Goal: Communication & Community: Answer question/provide support

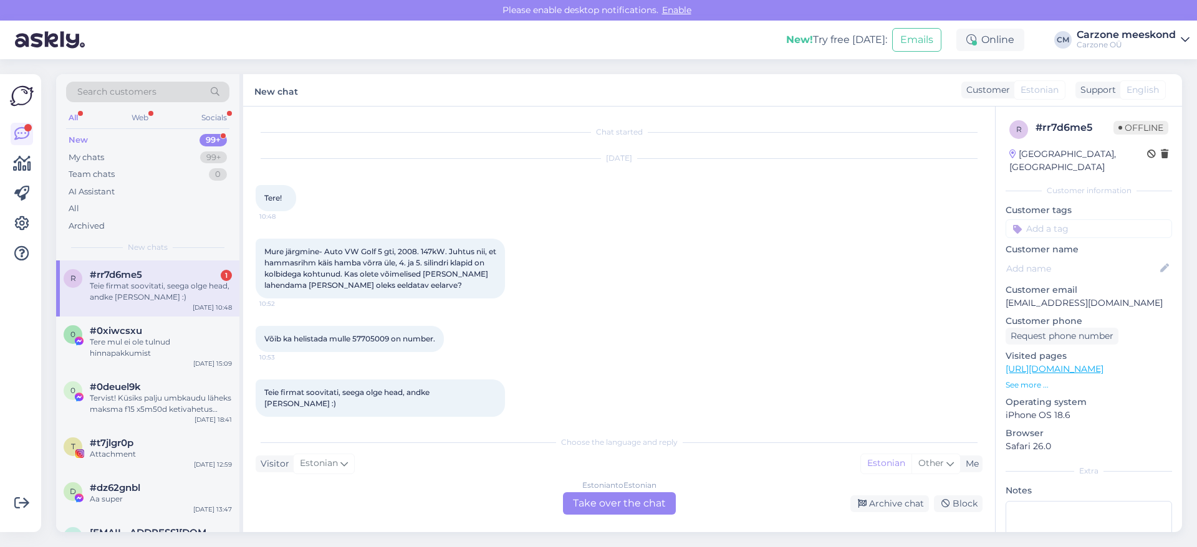
scroll to position [1, 0]
click at [608, 501] on div "Estonian to Estonian Take over the chat" at bounding box center [619, 504] width 113 height 22
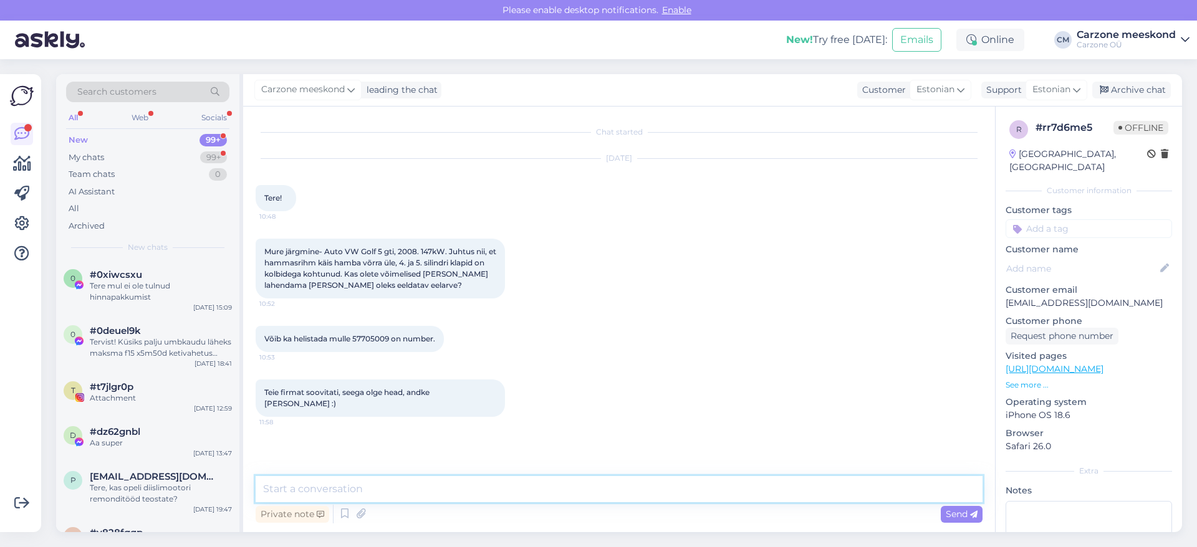
click at [339, 494] on textarea at bounding box center [619, 489] width 727 height 26
type textarea "Tere! Täname päringu eest"
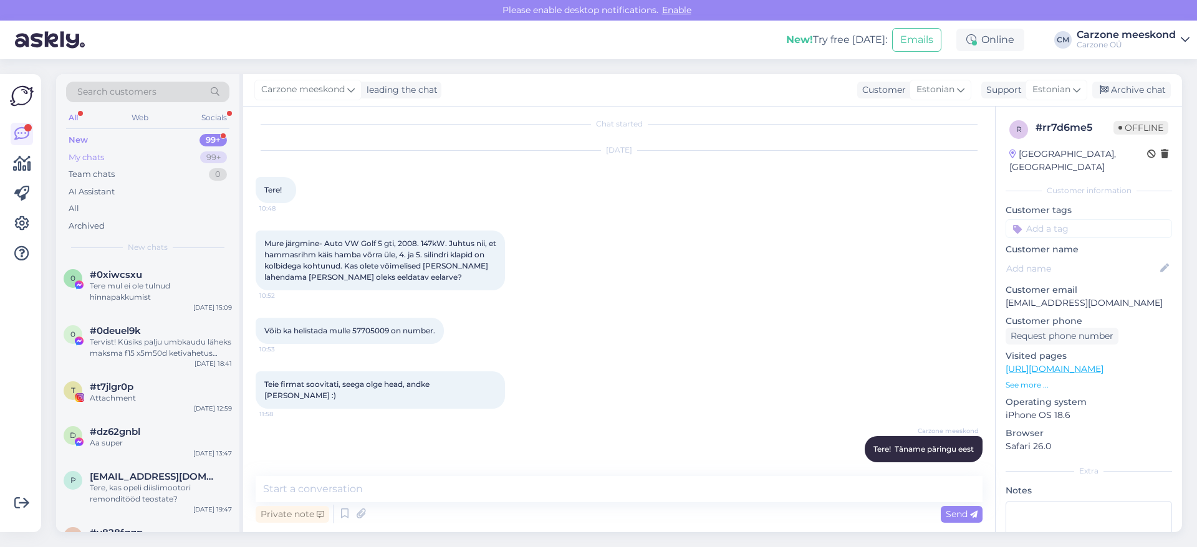
click at [88, 157] on div "My chats" at bounding box center [87, 158] width 36 height 12
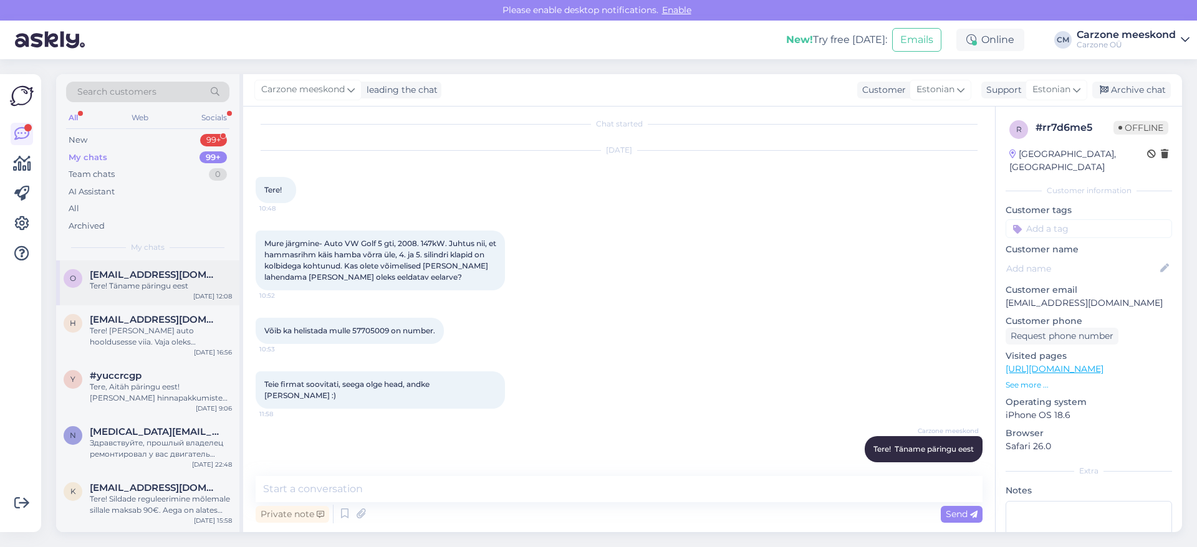
click at [140, 286] on div "Tere! Täname päringu eest" at bounding box center [161, 286] width 142 height 11
drag, startPoint x: 1007, startPoint y: 292, endPoint x: 1095, endPoint y: 288, distance: 88.0
click at [1095, 297] on p "[EMAIL_ADDRESS][DOMAIN_NAME]" at bounding box center [1089, 303] width 166 height 13
copy p "[EMAIL_ADDRESS][DOMAIN_NAME]"
click at [355, 493] on textarea at bounding box center [619, 489] width 727 height 26
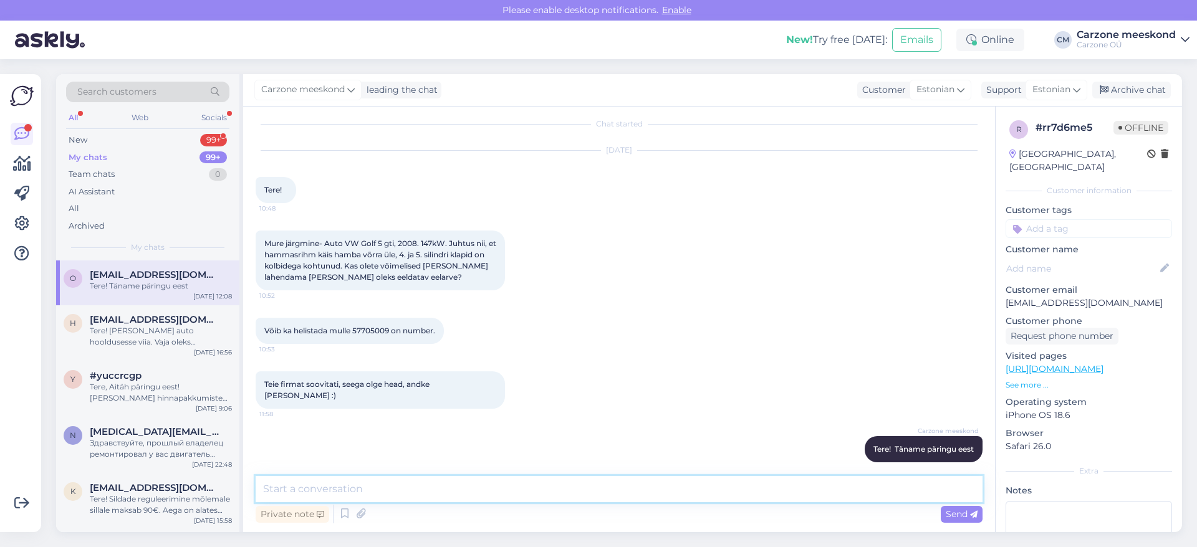
click at [355, 493] on textarea at bounding box center [619, 489] width 727 height 26
type textarea "Võime auto ülevaadata, siis [PERSON_NAME] täpse pakkumise. Aega on alates homme…"
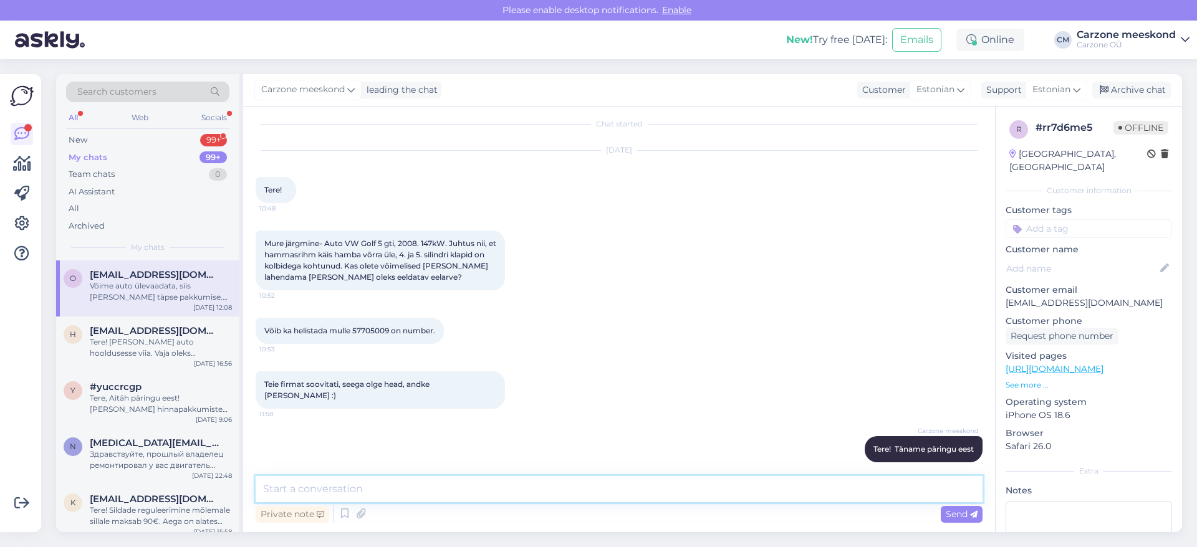
scroll to position [73, 0]
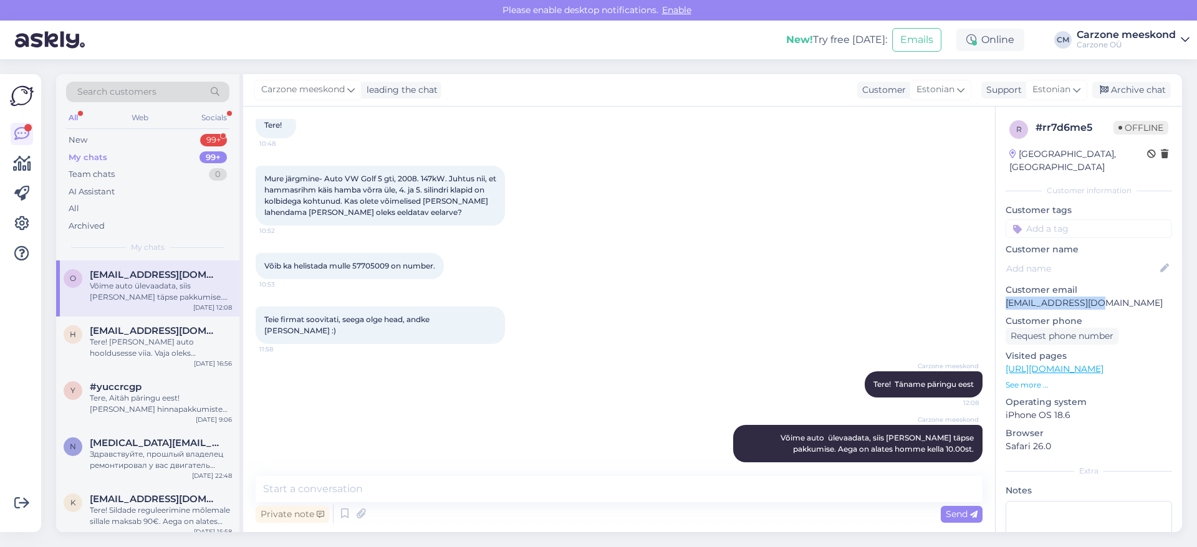
drag, startPoint x: 1007, startPoint y: 291, endPoint x: 1102, endPoint y: 286, distance: 94.9
click at [1102, 297] on p "[EMAIL_ADDRESS][DOMAIN_NAME]" at bounding box center [1089, 303] width 166 height 13
copy p "[EMAIL_ADDRESS][DOMAIN_NAME]"
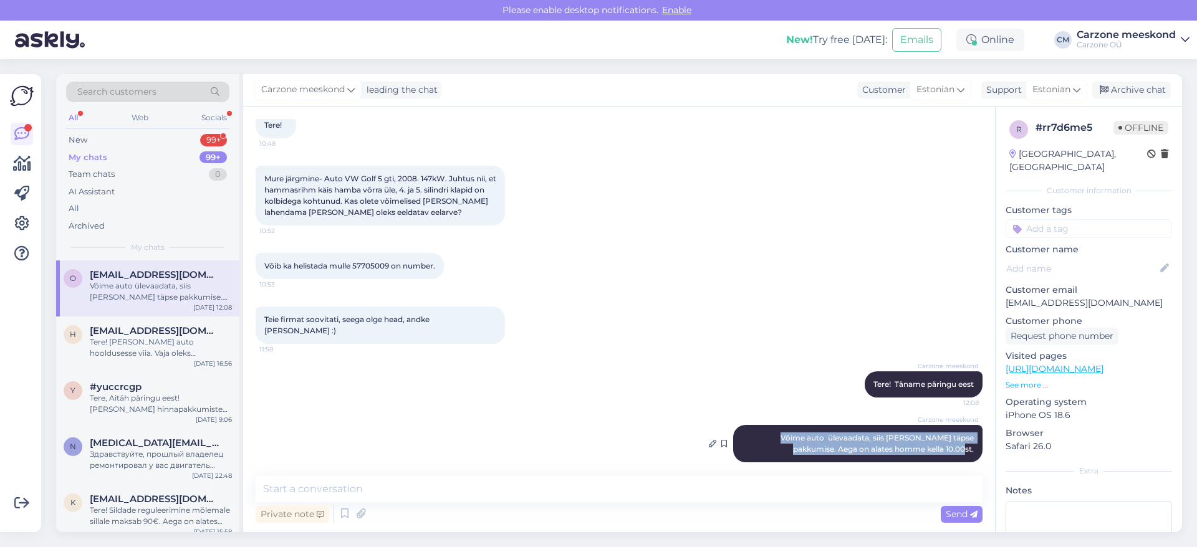
drag, startPoint x: 747, startPoint y: 425, endPoint x: 963, endPoint y: 439, distance: 216.8
click at [963, 439] on span "Võime auto ülevaadata, siis [PERSON_NAME] täpse pakkumise. Aega on alates homme…" at bounding box center [878, 443] width 195 height 21
copy span "Võime auto ülevaadata, siis [PERSON_NAME] täpse pakkumise. Aega on alates homme…"
click at [118, 284] on div "Võime auto ülevaadata, siis [PERSON_NAME] täpse pakkumise. Aega on alates homme…" at bounding box center [161, 292] width 142 height 22
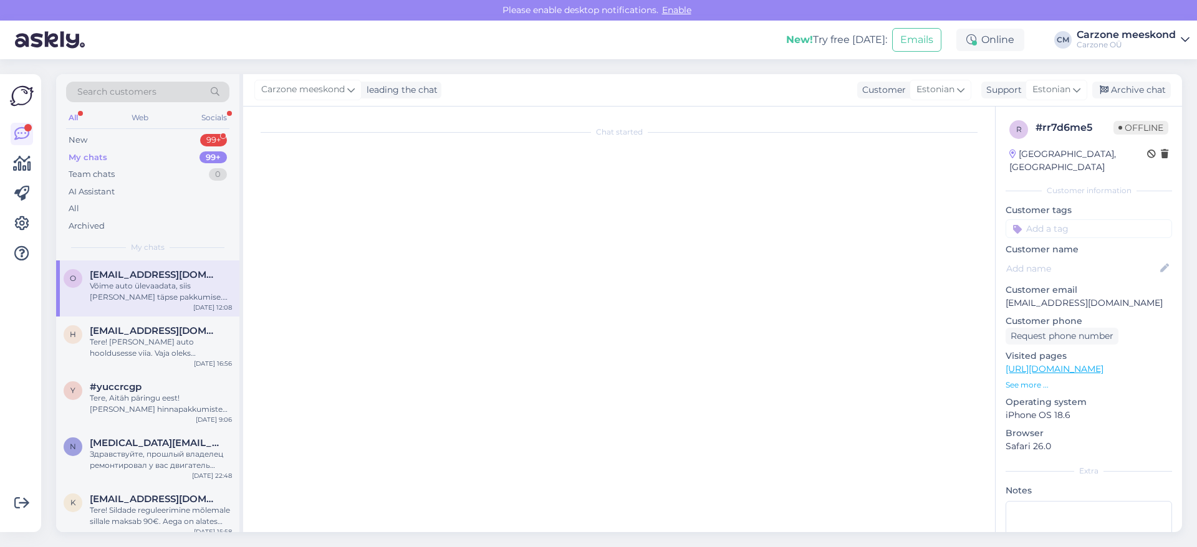
scroll to position [0, 0]
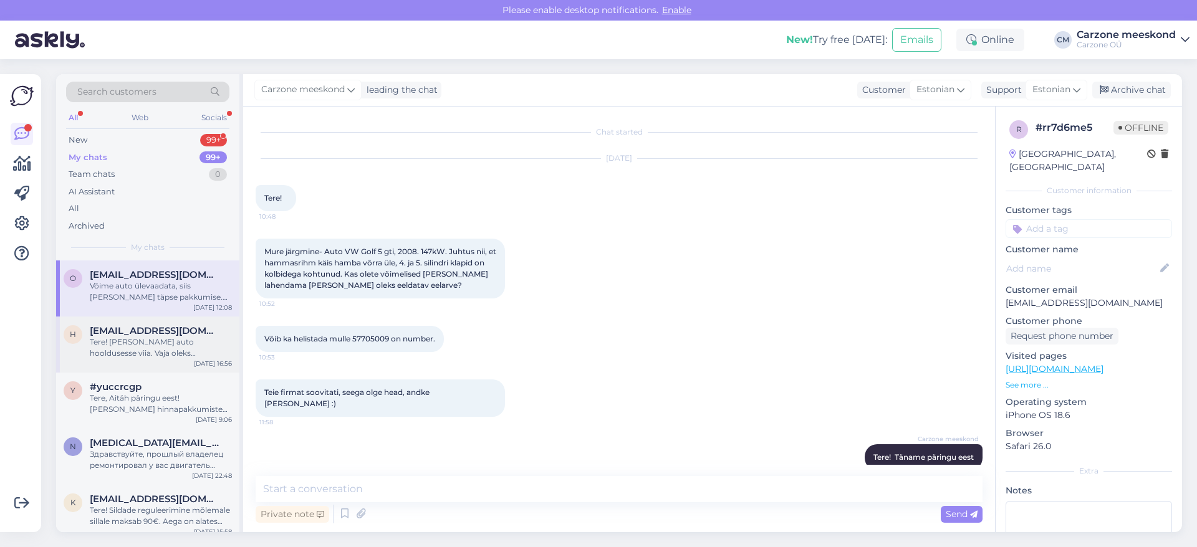
click at [111, 349] on div "Tere! [PERSON_NAME] auto hooldusesse viia. Vaja oleks õlivahetust ja üleüldist …" at bounding box center [161, 348] width 142 height 22
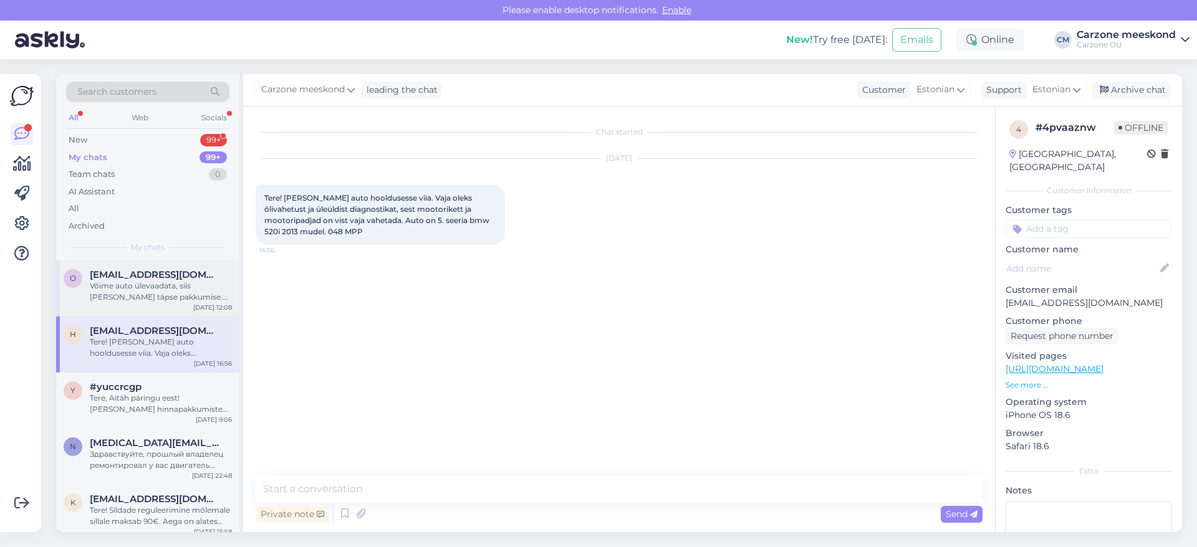
click at [150, 288] on div "Võime auto ülevaadata, siis [PERSON_NAME] täpse pakkumise. Aega on alates homme…" at bounding box center [161, 292] width 142 height 22
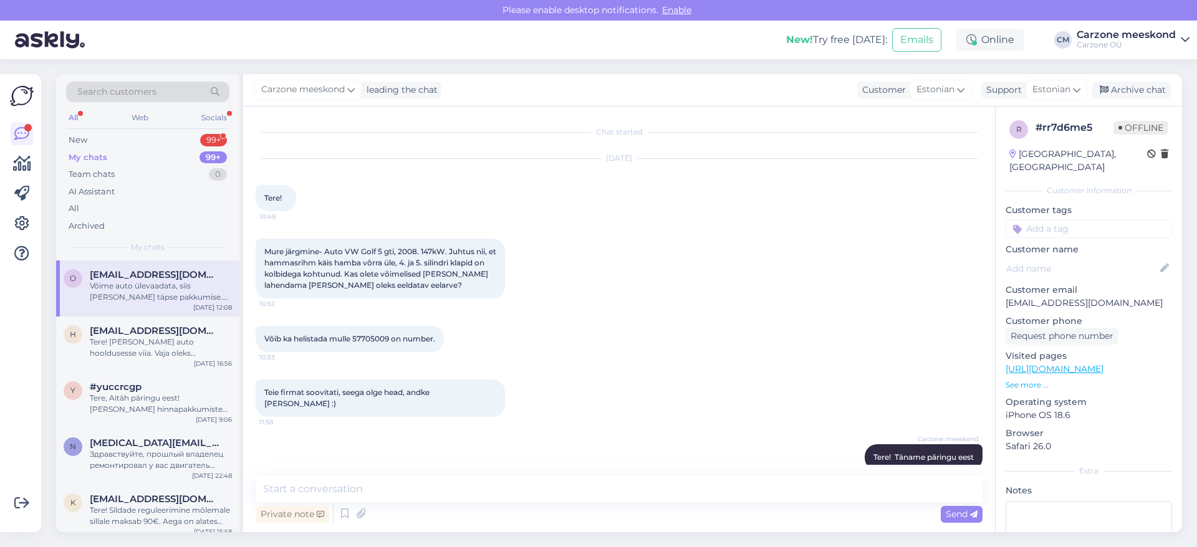
scroll to position [73, 0]
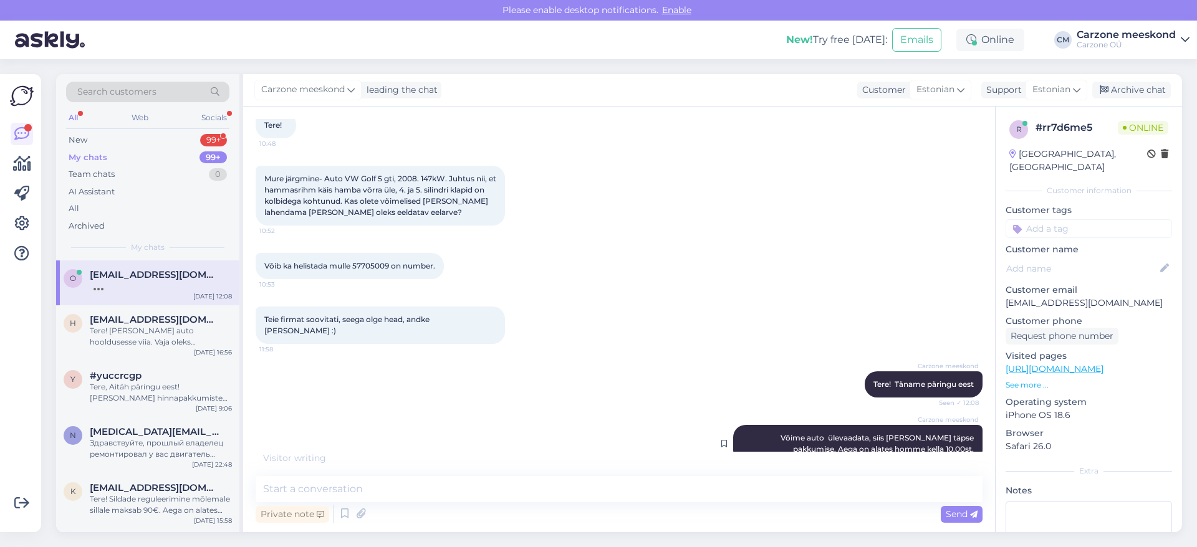
click at [802, 441] on div "Carzone meeskond Võime auto ülevaadata, siis [PERSON_NAME] täpse pakkumise. Aeg…" at bounding box center [857, 443] width 249 height 37
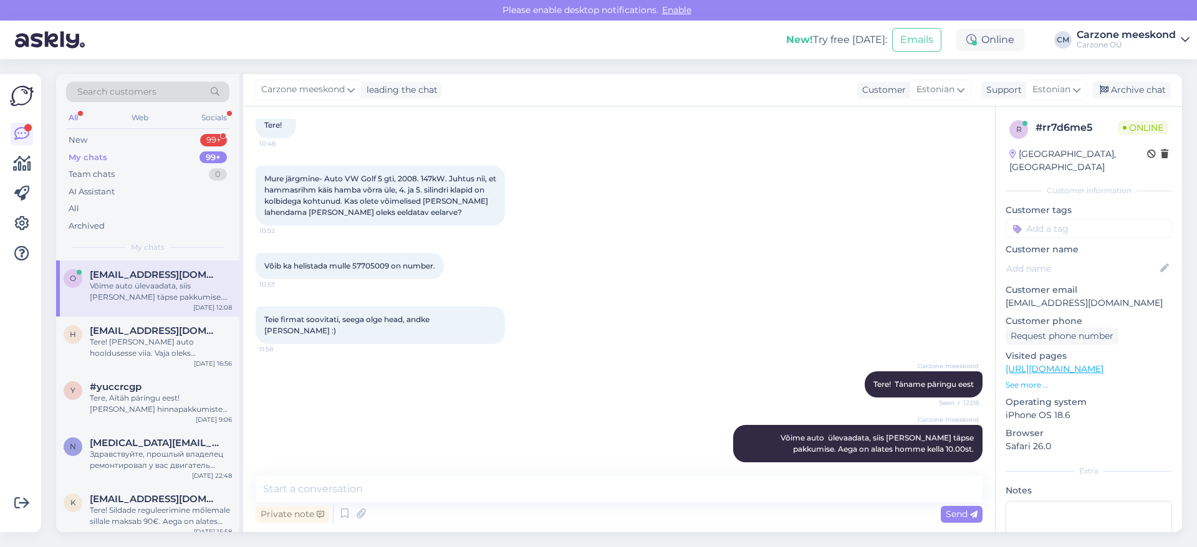
click at [158, 300] on div "Võime auto ülevaadata, siis [PERSON_NAME] täpse pakkumise. Aega on alates homme…" at bounding box center [161, 292] width 142 height 22
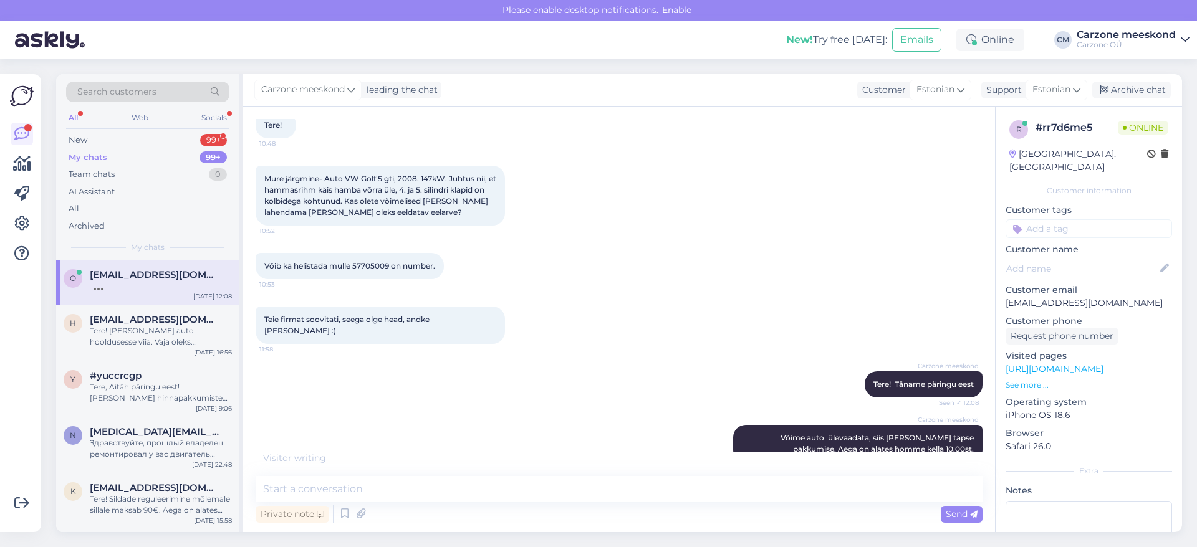
scroll to position [86, 0]
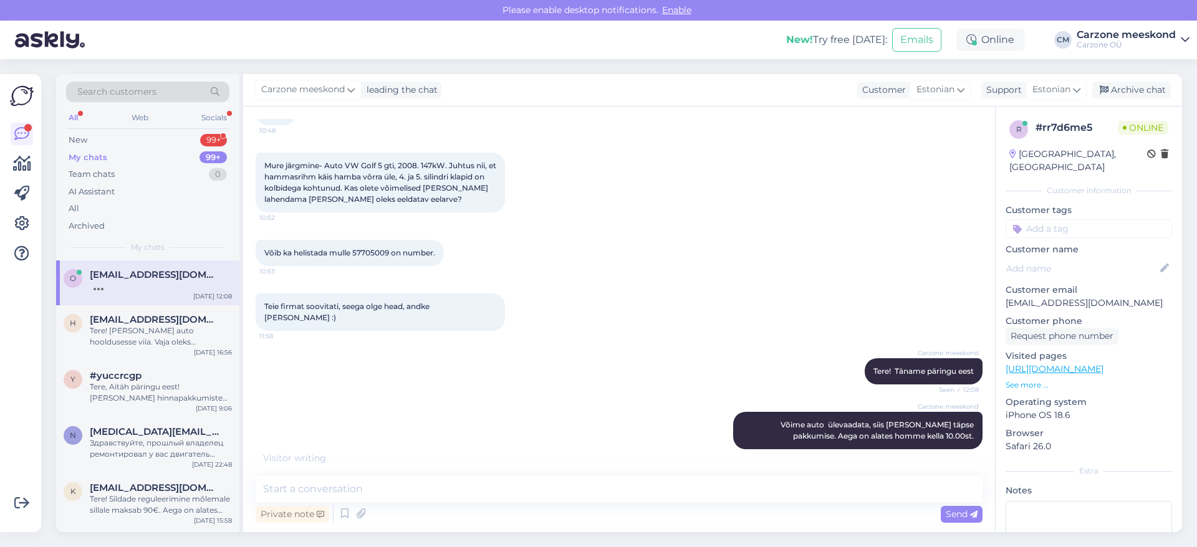
click at [554, 322] on div "Teie firmat soovitati, seega olge head, andke [PERSON_NAME] :) 11:58" at bounding box center [619, 312] width 727 height 65
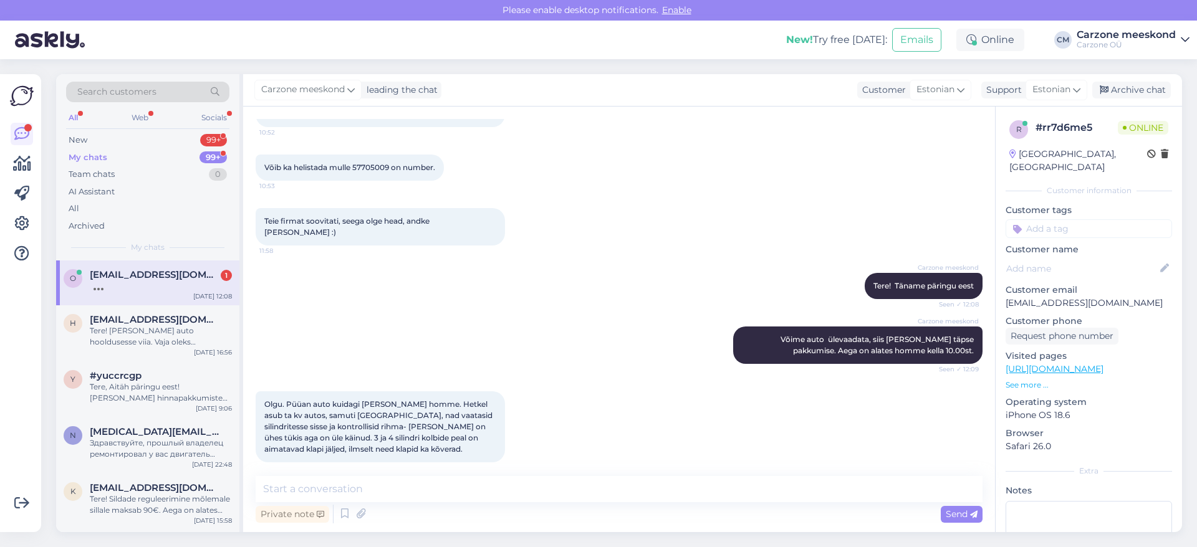
scroll to position [236, 0]
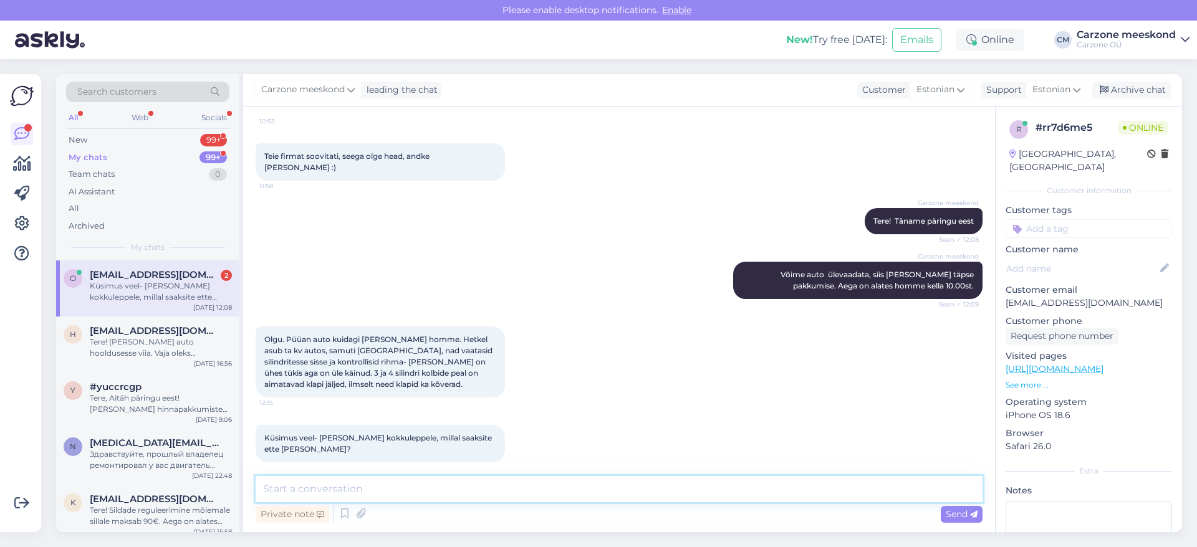
click at [279, 490] on textarea at bounding box center [619, 489] width 727 height 26
drag, startPoint x: 358, startPoint y: 489, endPoint x: 393, endPoint y: 487, distance: 35.0
click at [393, 487] on textarea "Kohe kui varuosad olemas ja kokkulepe" at bounding box center [619, 489] width 727 height 26
click at [422, 489] on textarea "Kohe kui varuosad ja kokkulepeolemas" at bounding box center [619, 489] width 727 height 26
type textarea "Kohe kui varuosad ja kokkulepe olemas"
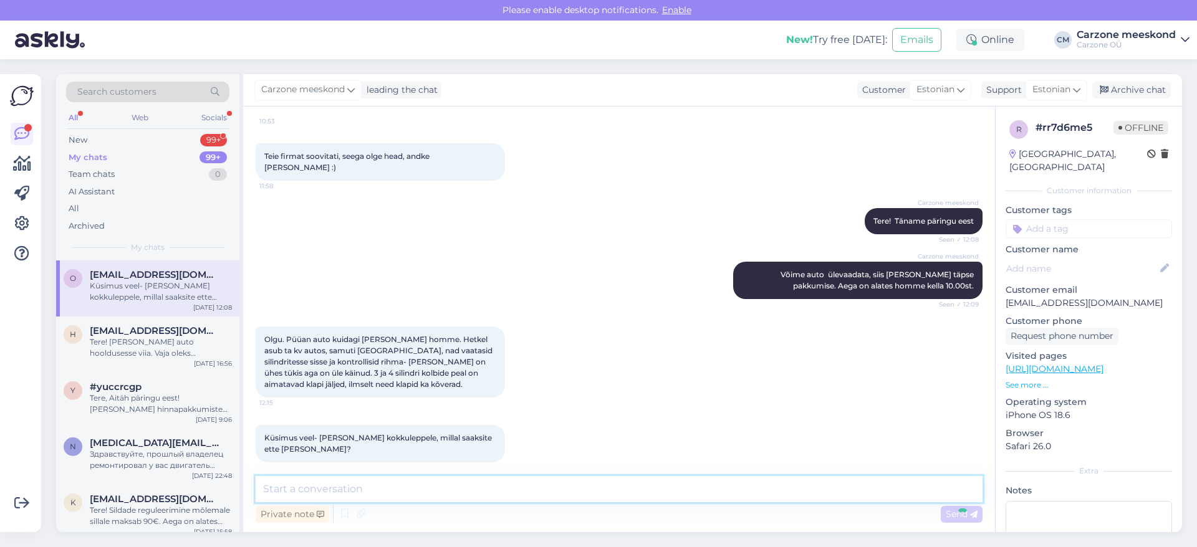
scroll to position [290, 0]
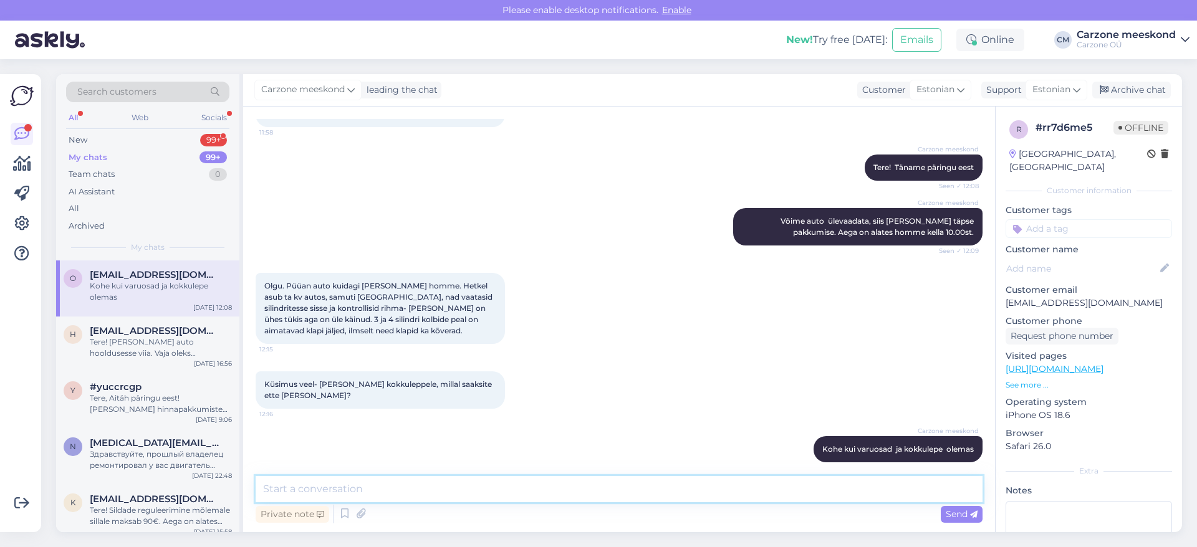
click at [268, 489] on textarea at bounding box center [619, 489] width 727 height 26
type textarea "Ma ei saa moment kohe meeste käest nõu küsida aga graafikusse saan kirja panna."
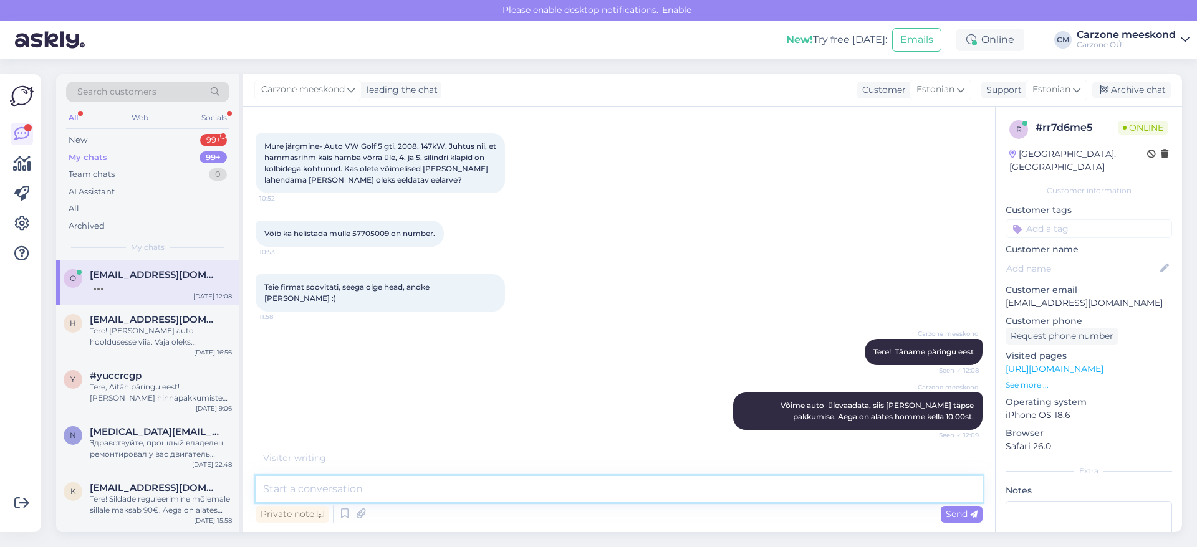
scroll to position [43, 0]
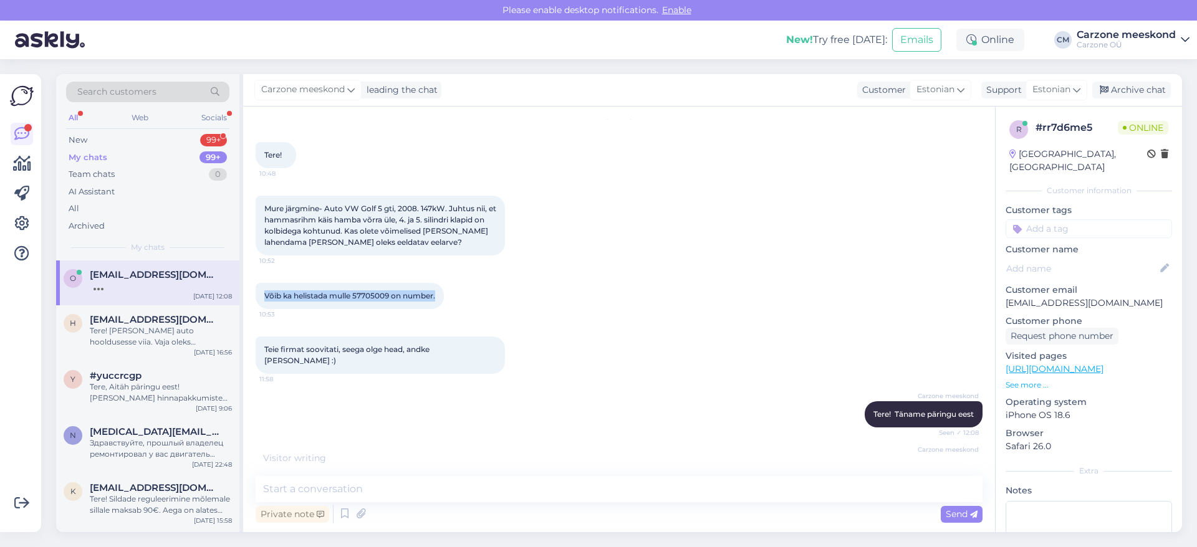
drag, startPoint x: 263, startPoint y: 294, endPoint x: 443, endPoint y: 302, distance: 179.7
click at [443, 302] on div "Võib ka helistada mulle 57705009 on number. 10:53" at bounding box center [350, 296] width 188 height 26
copy span "Võib ka helistada mulle 57705009 on number."
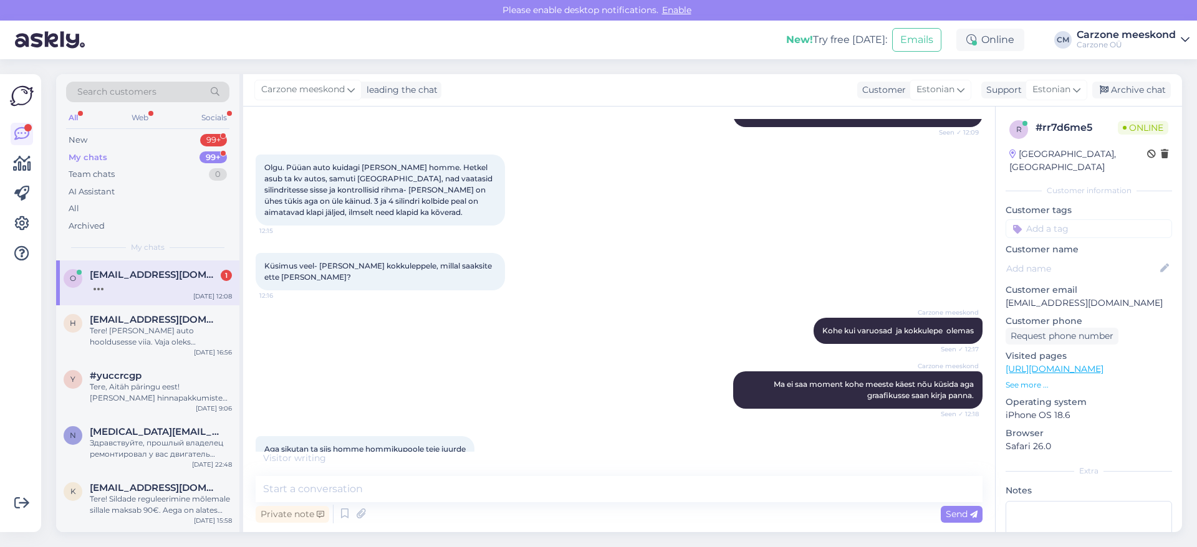
scroll to position [421, 0]
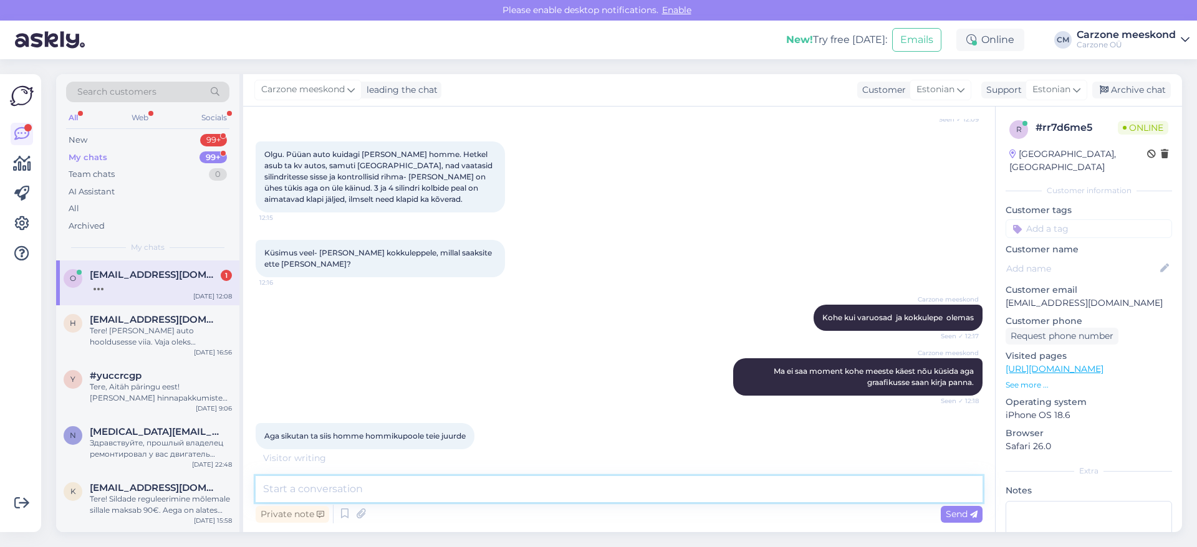
click at [332, 491] on textarea at bounding box center [619, 489] width 727 height 26
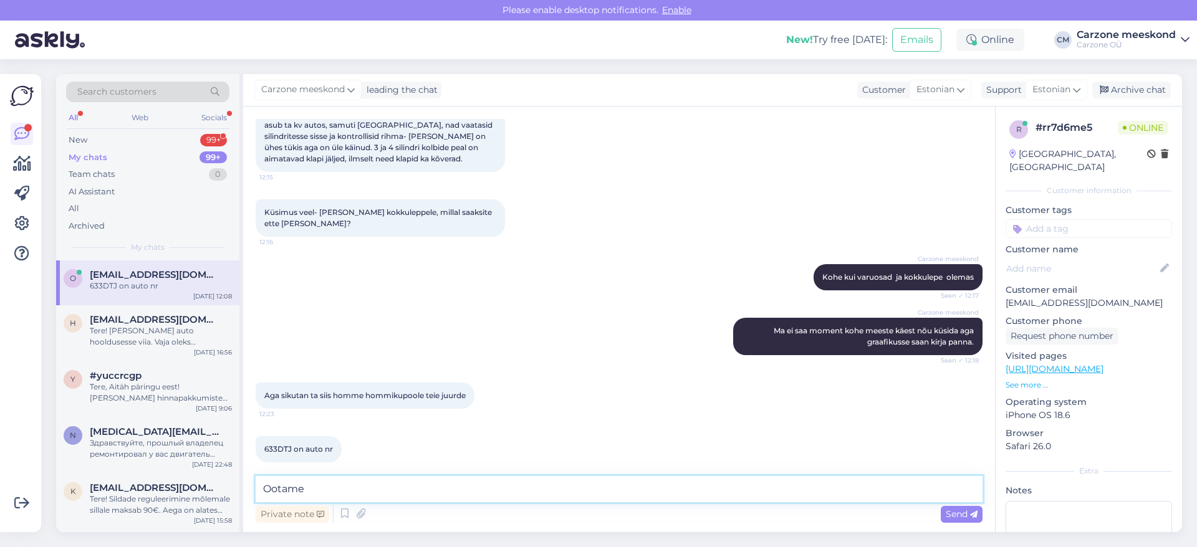
type textarea "Ootame!"
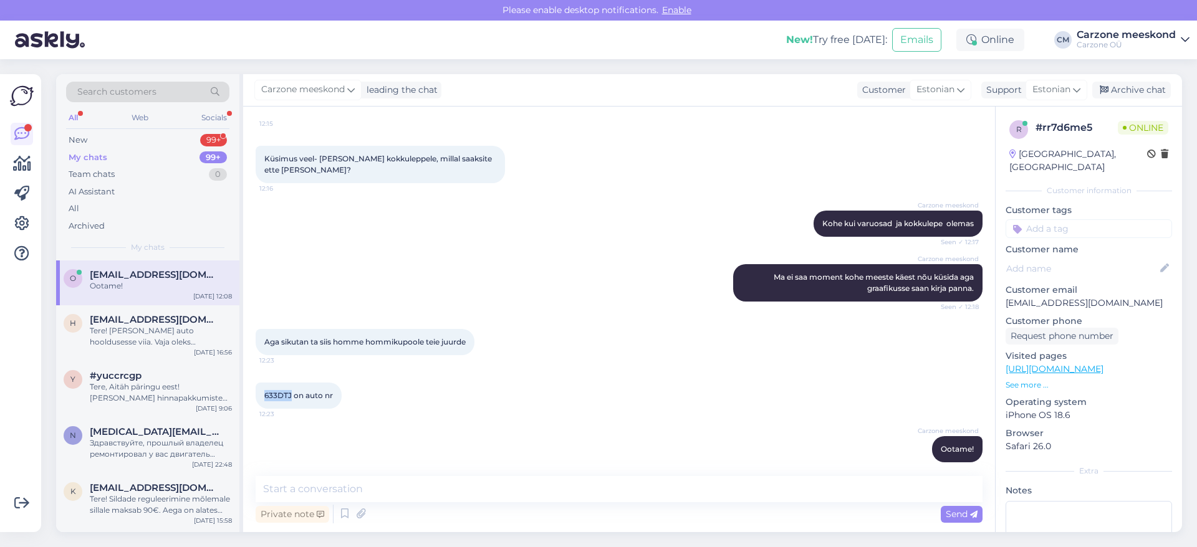
drag, startPoint x: 264, startPoint y: 383, endPoint x: 291, endPoint y: 385, distance: 26.3
click at [291, 391] on span "633DTJ on auto nr" at bounding box center [298, 395] width 69 height 9
copy span "633DTJ"
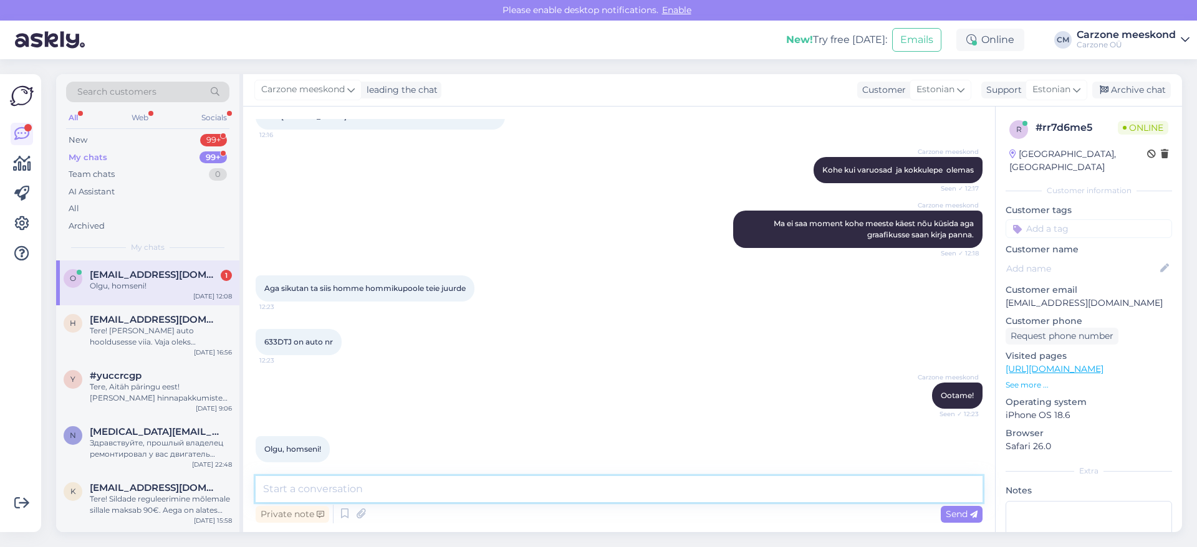
click at [355, 490] on textarea at bounding box center [619, 489] width 727 height 26
click at [140, 297] on div "o [EMAIL_ADDRESS][DOMAIN_NAME] 1 Olgu, [GEOGRAPHIC_DATA]! [DATE] 12:08" at bounding box center [147, 283] width 183 height 45
drag, startPoint x: 1005, startPoint y: 292, endPoint x: 1097, endPoint y: 297, distance: 91.8
click at [1097, 297] on div "r # rr7d6me5 Offline [GEOGRAPHIC_DATA], [GEOGRAPHIC_DATA] Customer information …" at bounding box center [1089, 370] width 186 height 526
copy p "[EMAIL_ADDRESS][DOMAIN_NAME]"
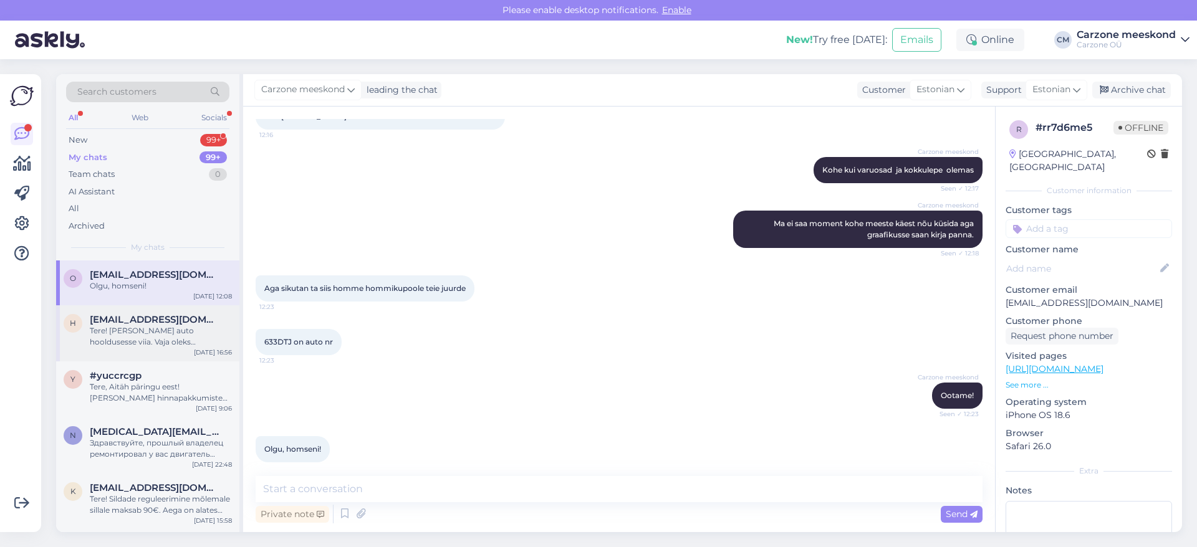
click at [145, 337] on div "Tere! [PERSON_NAME] auto hooldusesse viia. Vaja oleks õlivahetust ja üleüldist …" at bounding box center [161, 336] width 142 height 22
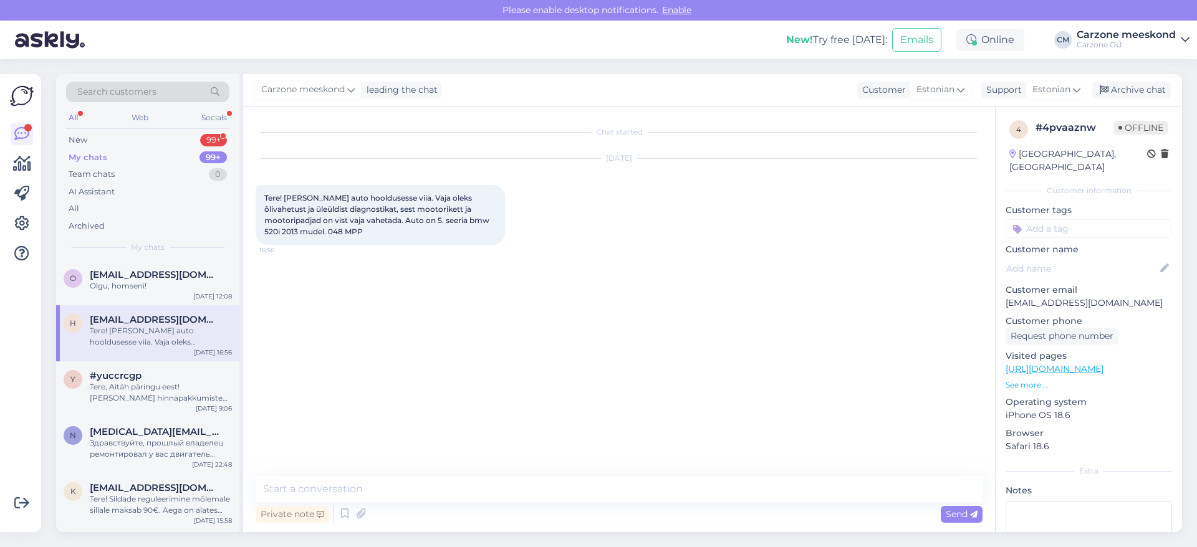
scroll to position [0, 0]
click at [142, 273] on span "[EMAIL_ADDRESS][DOMAIN_NAME]" at bounding box center [155, 274] width 130 height 11
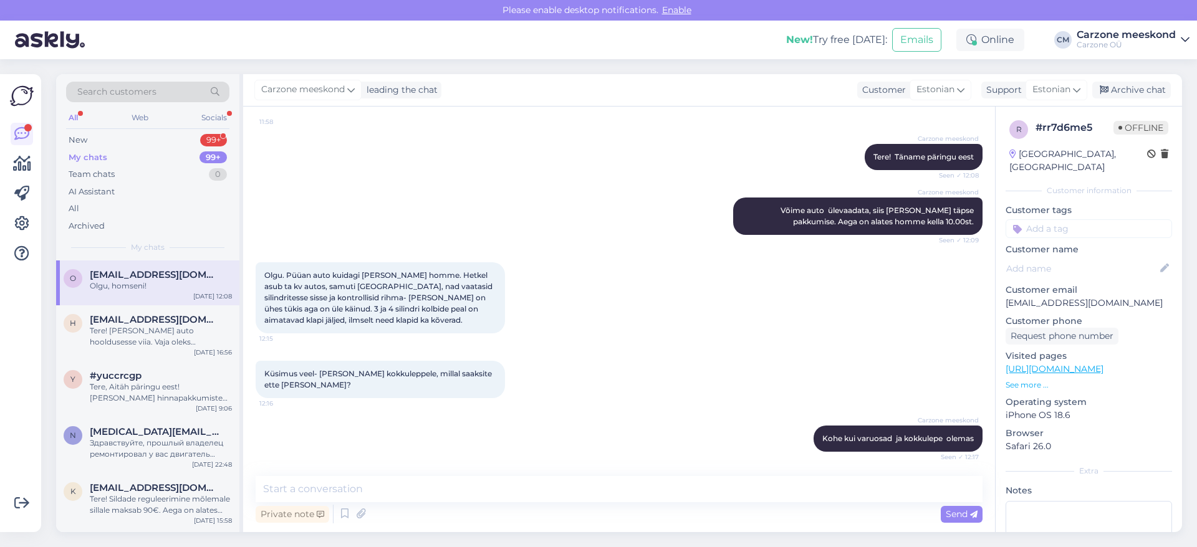
scroll to position [569, 0]
